Goal: Task Accomplishment & Management: Use online tool/utility

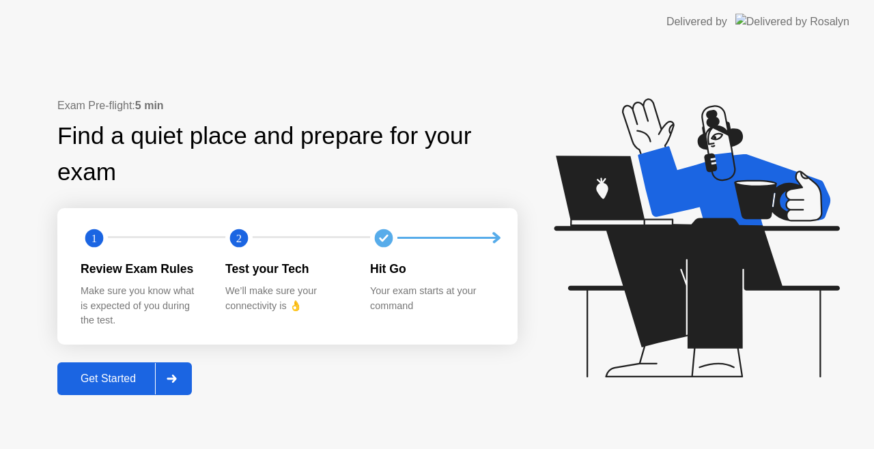
click at [111, 365] on button "Get Started" at bounding box center [124, 379] width 135 height 33
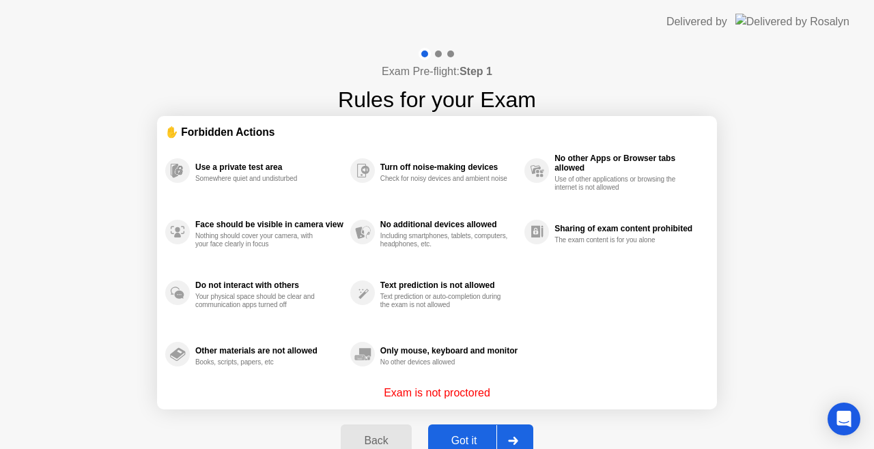
click at [463, 440] on div "Got it" at bounding box center [464, 441] width 64 height 12
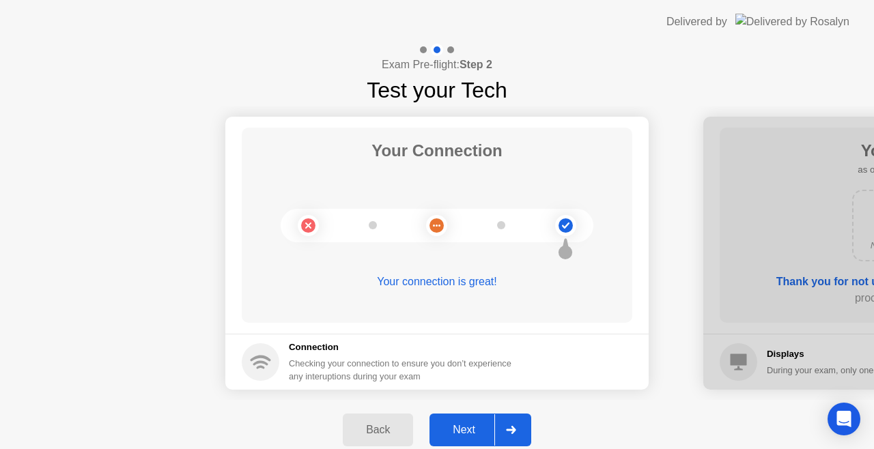
click at [490, 421] on button "Next" at bounding box center [481, 430] width 102 height 33
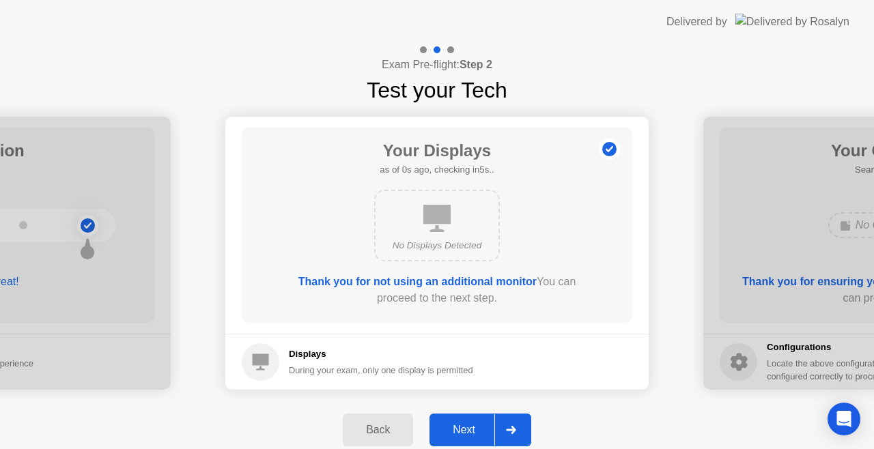
click at [458, 424] on div "Next" at bounding box center [464, 430] width 61 height 12
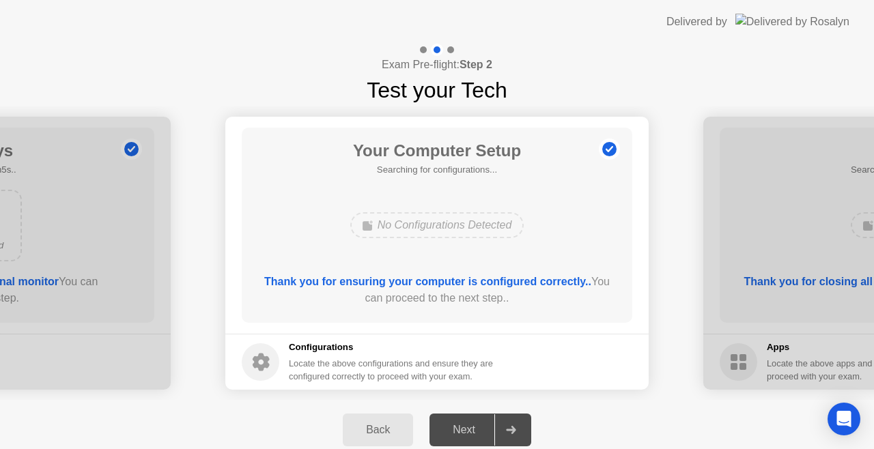
click at [458, 424] on div "Next" at bounding box center [464, 430] width 61 height 12
click at [523, 214] on div "No Configurations Detected" at bounding box center [437, 225] width 313 height 37
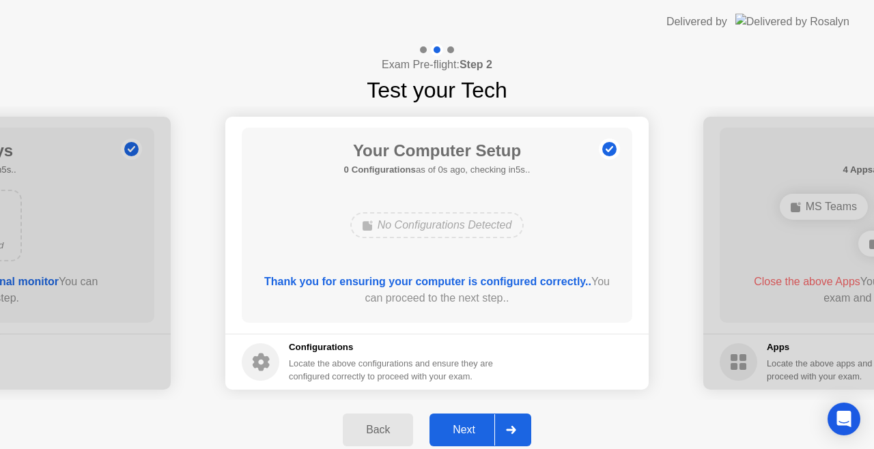
click at [471, 441] on button "Next" at bounding box center [481, 430] width 102 height 33
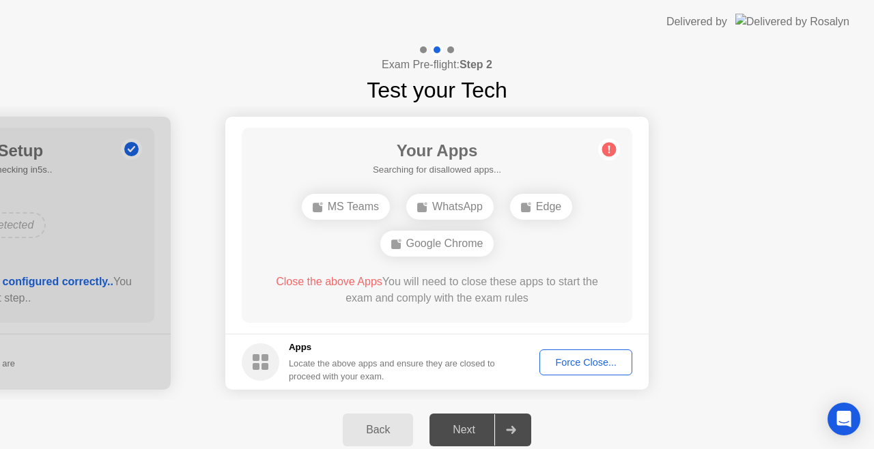
click at [570, 361] on div "Force Close..." at bounding box center [585, 362] width 83 height 11
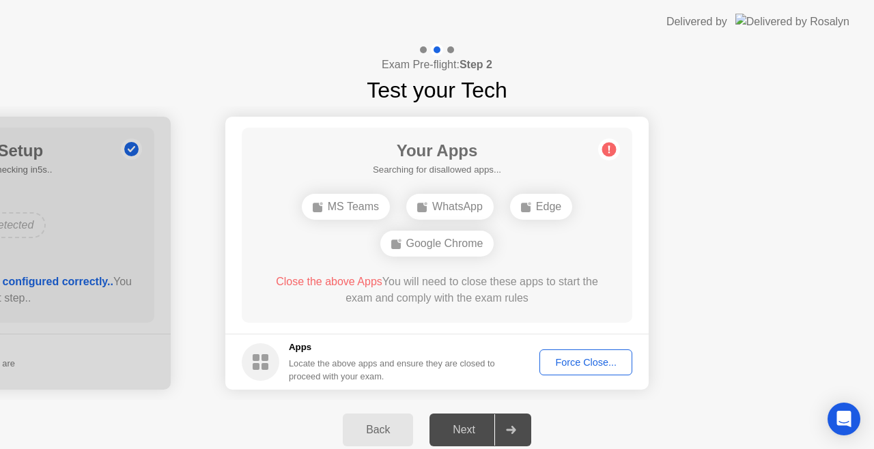
click at [571, 366] on div "Force Close..." at bounding box center [585, 362] width 83 height 11
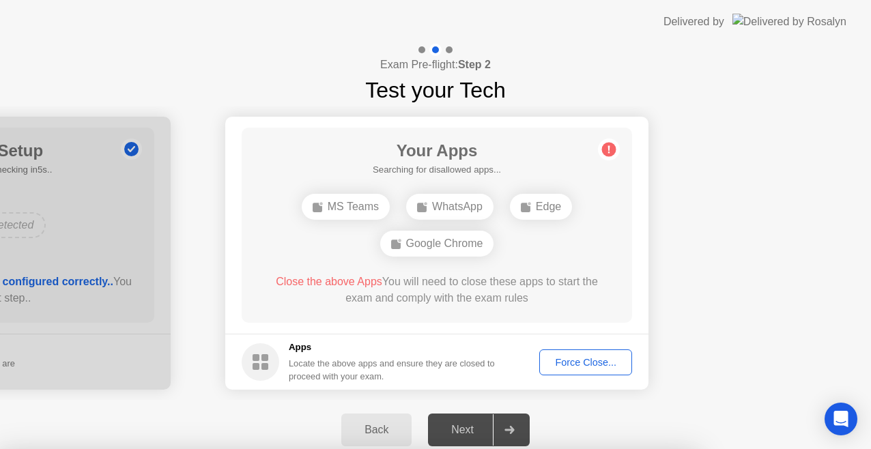
click at [509, 449] on div at bounding box center [435, 449] width 871 height 0
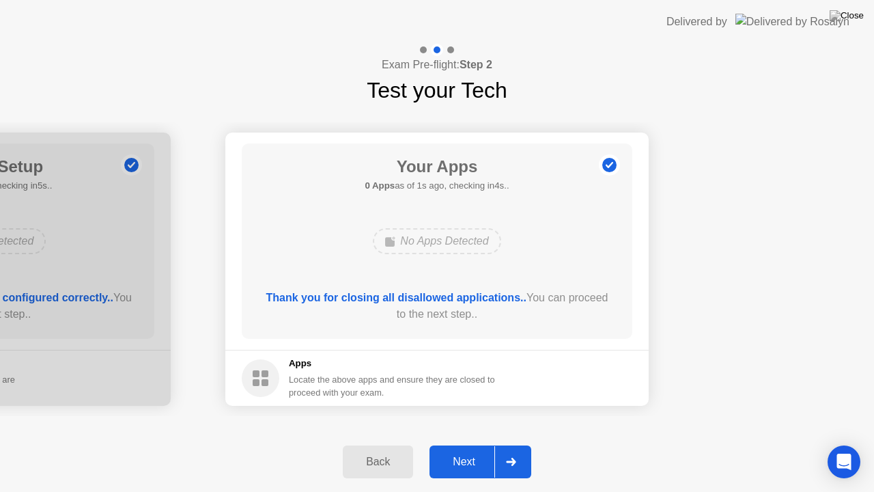
click at [453, 449] on div "Next" at bounding box center [464, 462] width 61 height 12
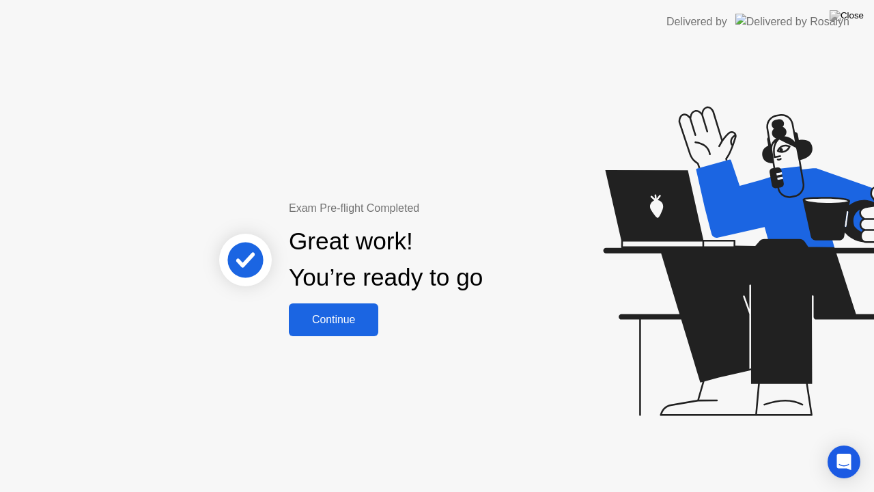
click at [332, 313] on div "Continue" at bounding box center [333, 319] width 81 height 12
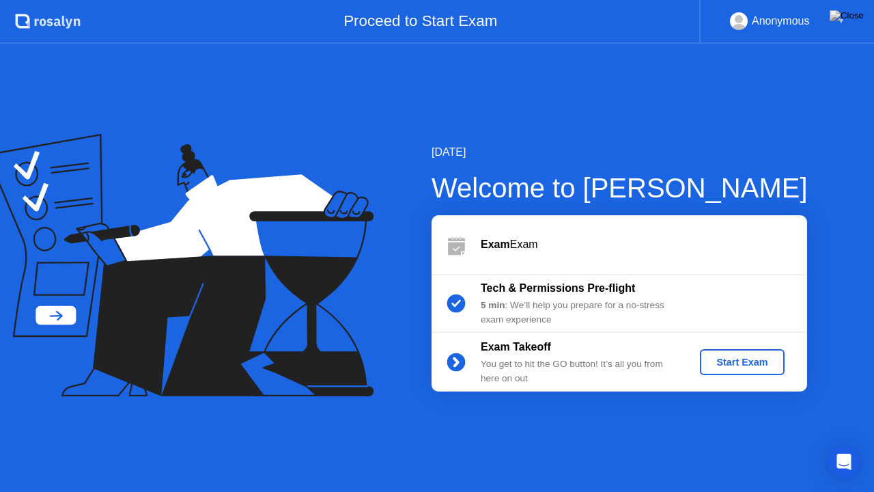
click at [720, 352] on button "Start Exam" at bounding box center [742, 362] width 84 height 26
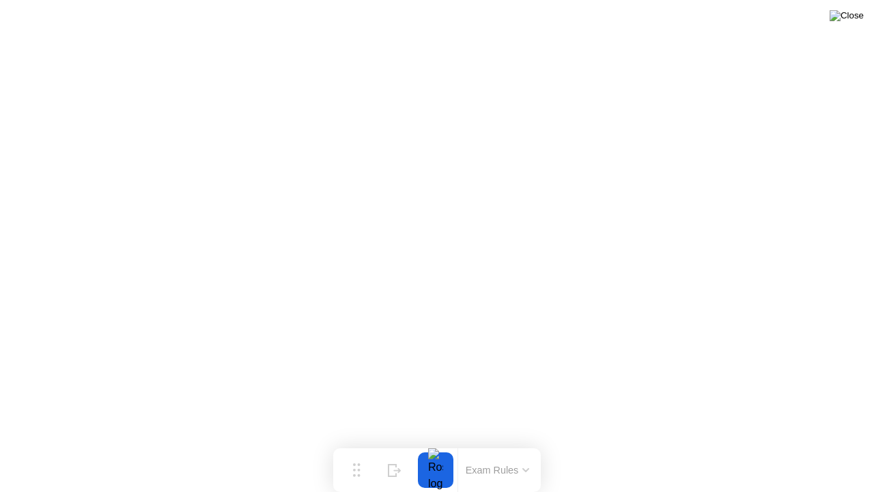
click at [858, 21] on img at bounding box center [847, 15] width 34 height 11
